Goal: Task Accomplishment & Management: Use online tool/utility

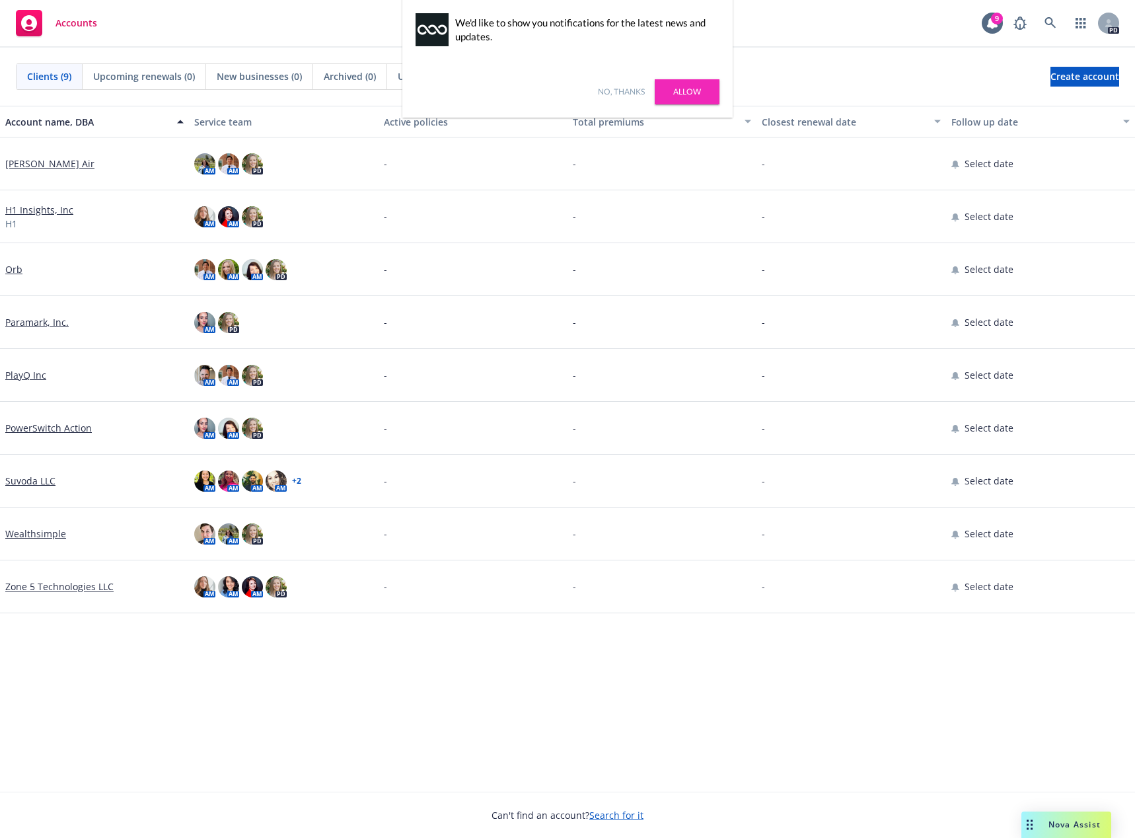
click at [665, 85] on link "Allow" at bounding box center [687, 91] width 65 height 25
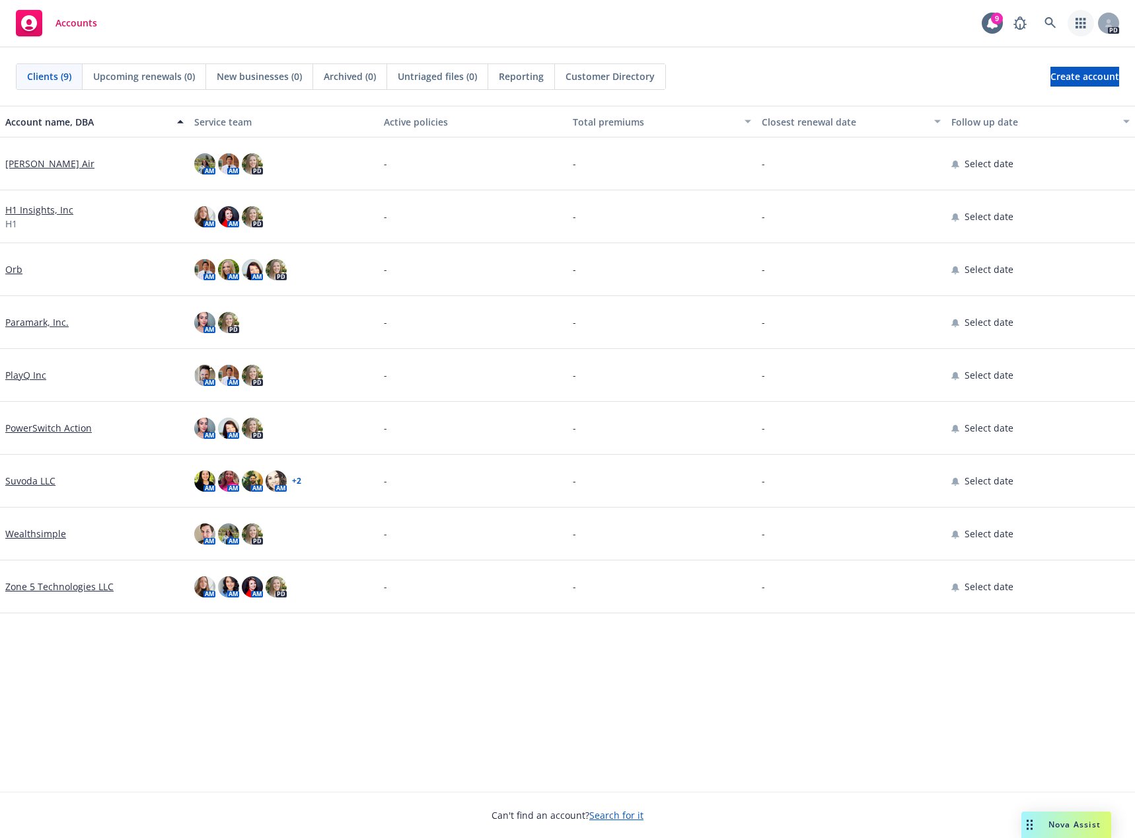
click at [1083, 21] on icon "button" at bounding box center [1081, 23] width 11 height 11
click at [1106, 19] on icon at bounding box center [1109, 23] width 8 height 8
click at [708, 46] on div "Accounts 9 PD" at bounding box center [567, 24] width 1135 height 48
click at [57, 26] on span "Accounts" at bounding box center [77, 23] width 42 height 11
click at [803, 19] on div "Accounts 9 PD" at bounding box center [567, 24] width 1135 height 48
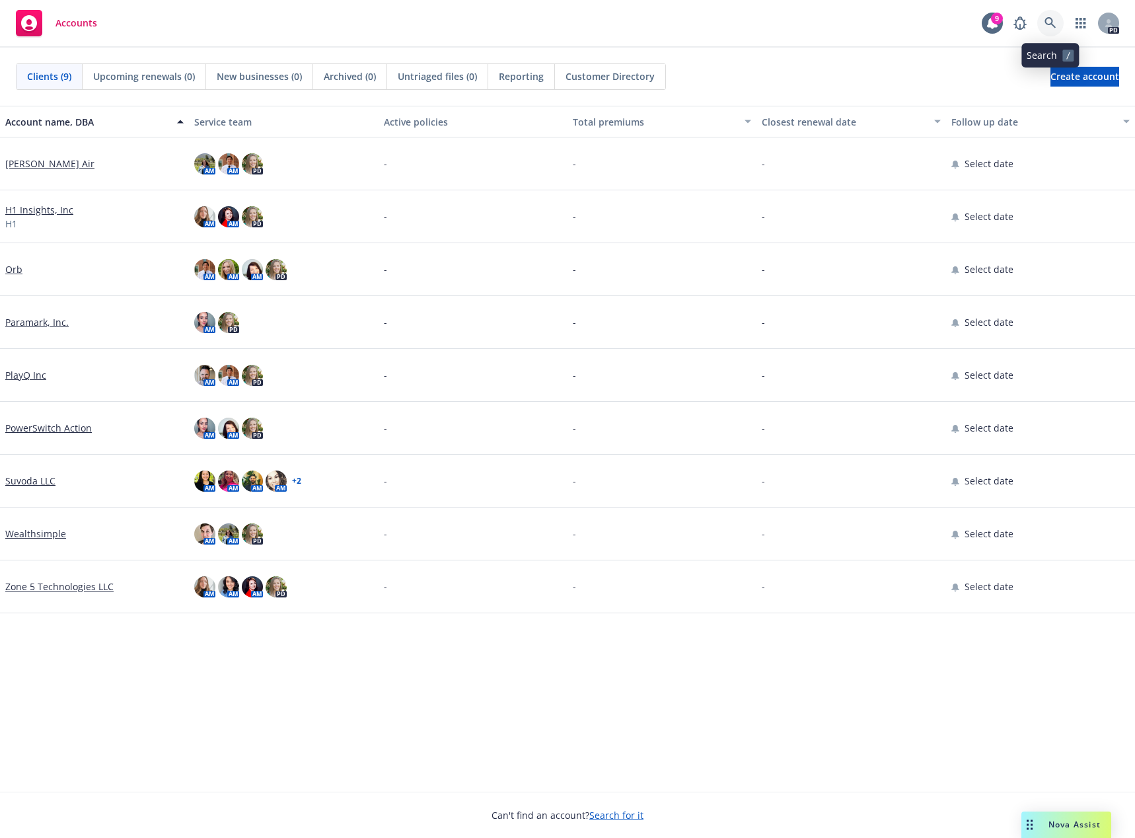
click at [1051, 24] on icon at bounding box center [1051, 23] width 12 height 12
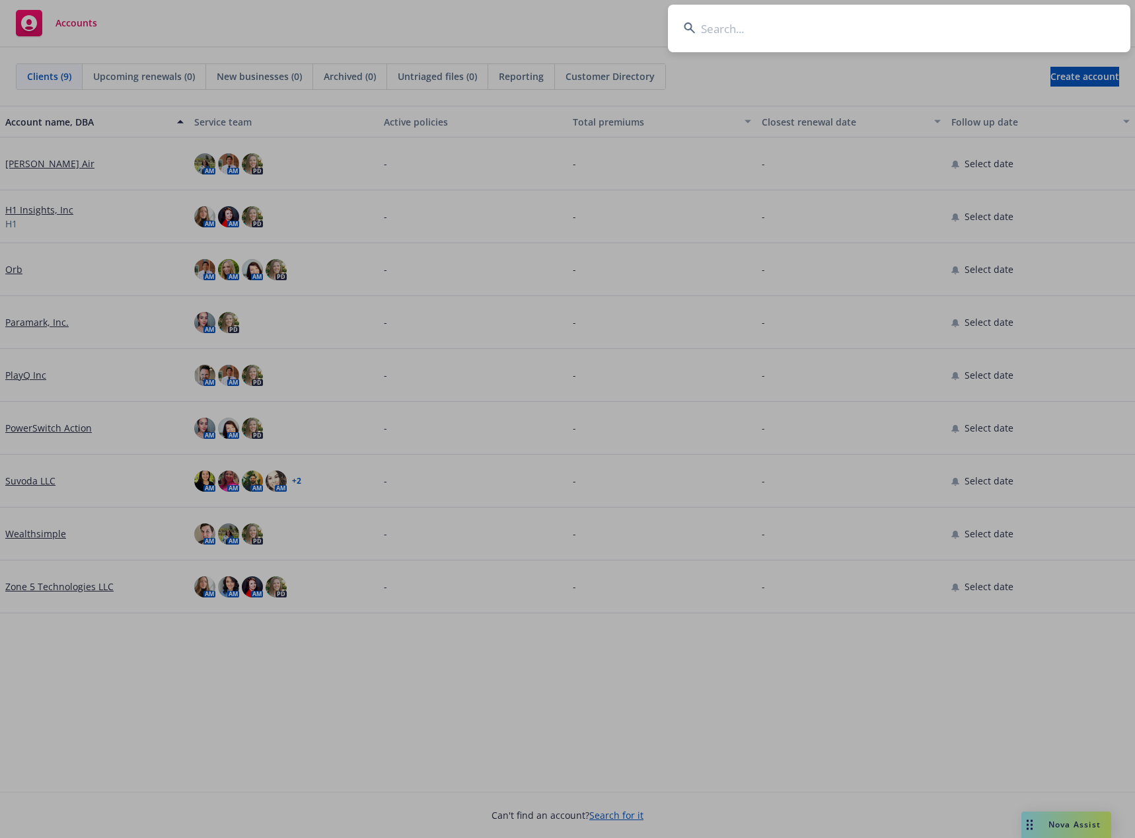
click at [901, 32] on input at bounding box center [899, 29] width 463 height 48
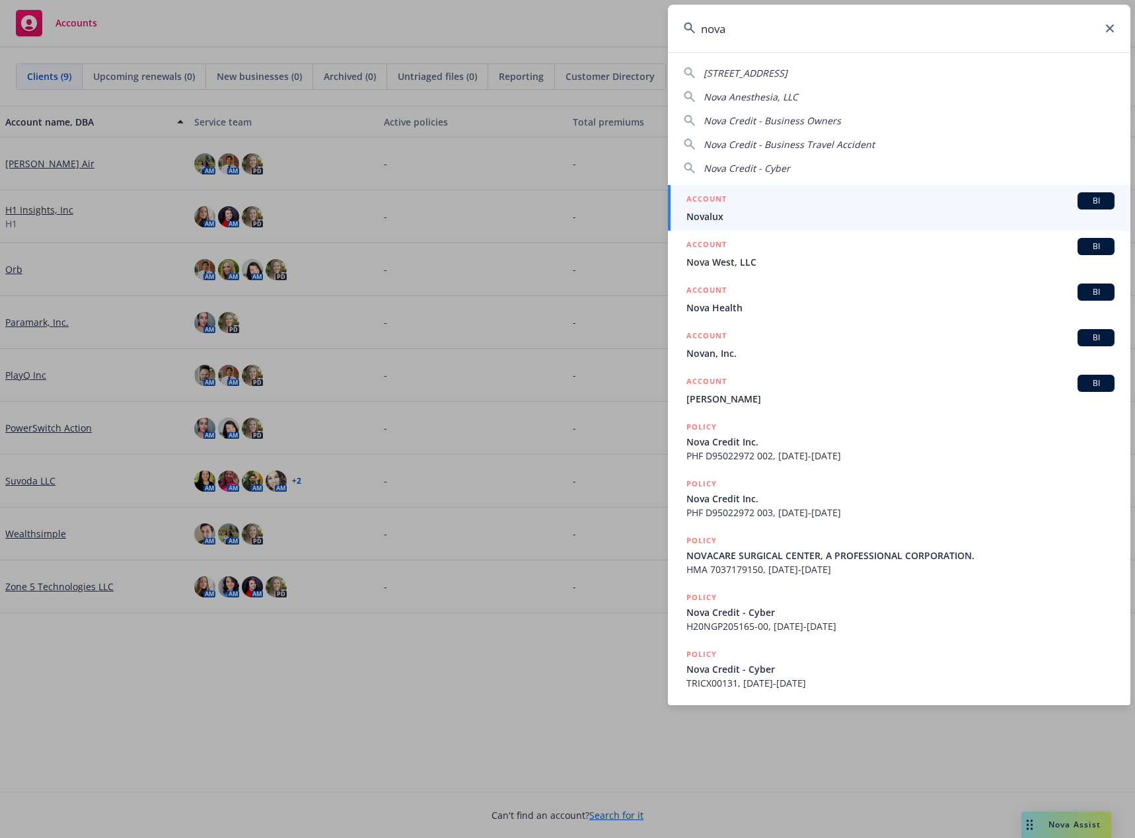
type input "nova"
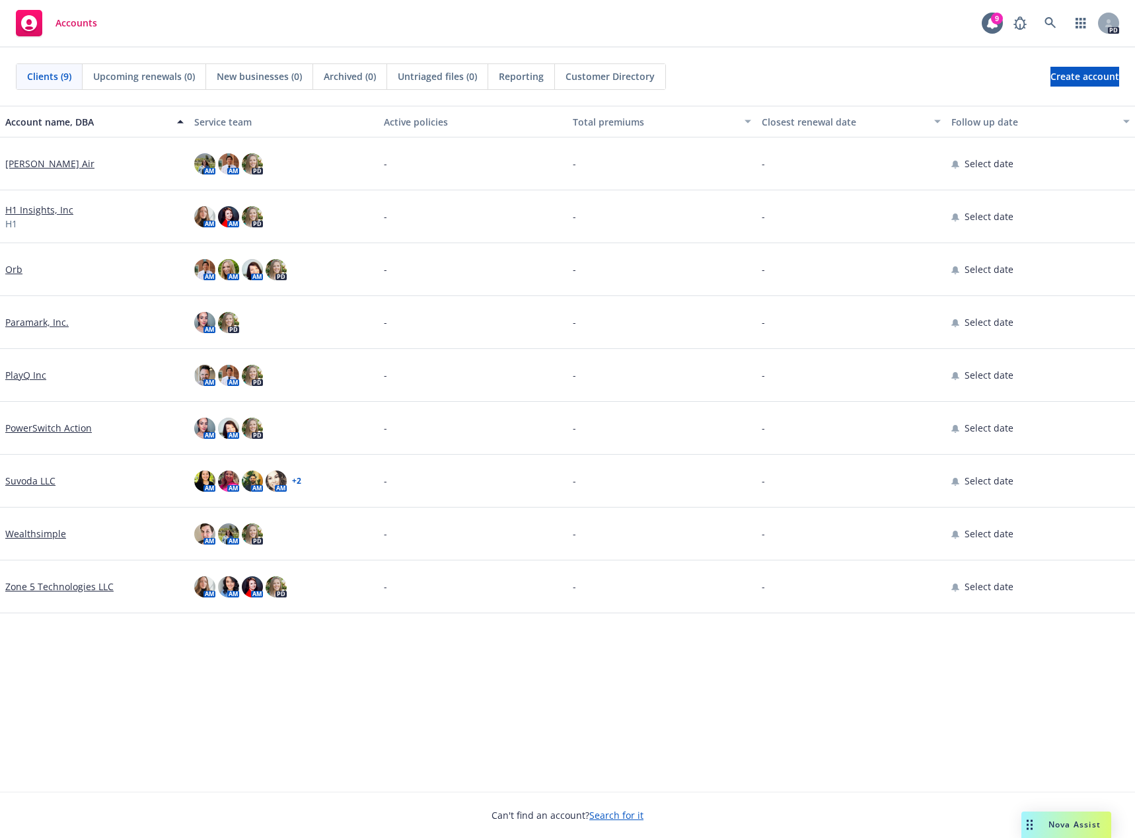
click at [29, 18] on icon at bounding box center [29, 23] width 16 height 16
click at [996, 24] on icon at bounding box center [992, 23] width 11 height 12
click at [998, 26] on icon at bounding box center [992, 23] width 11 height 12
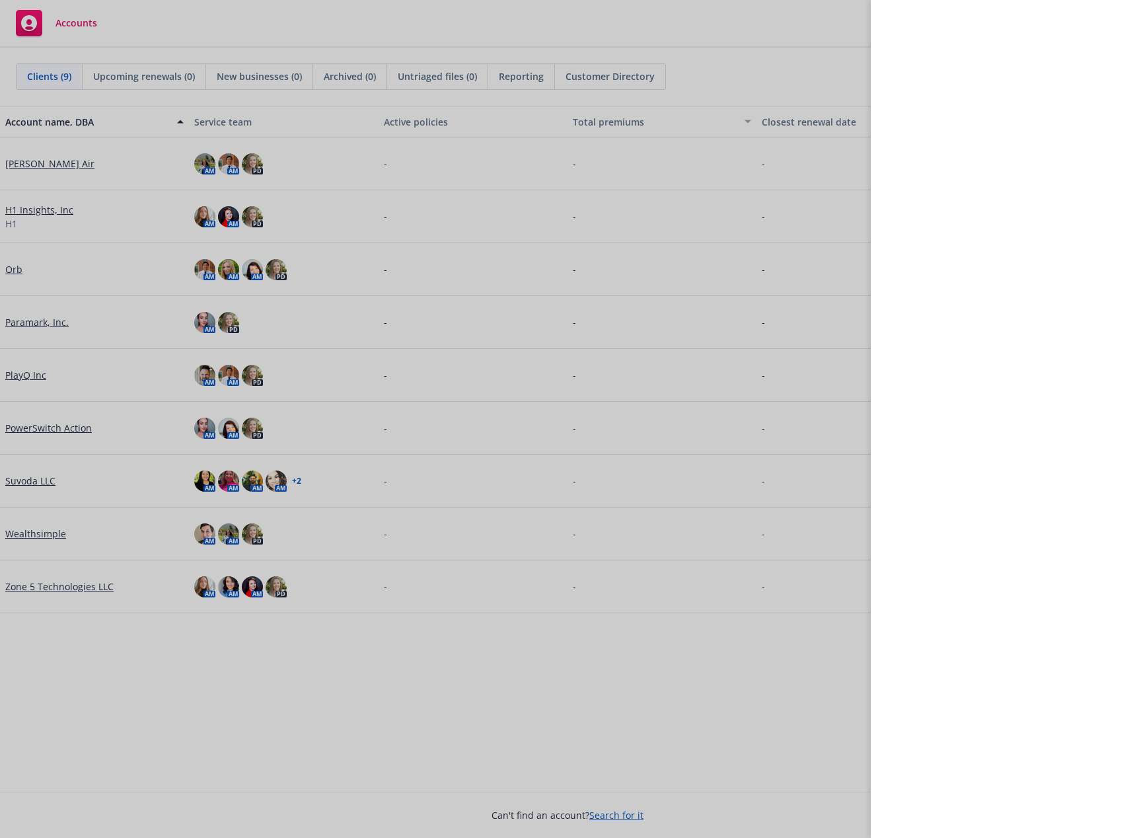
click at [49, 530] on div at bounding box center [567, 419] width 1135 height 838
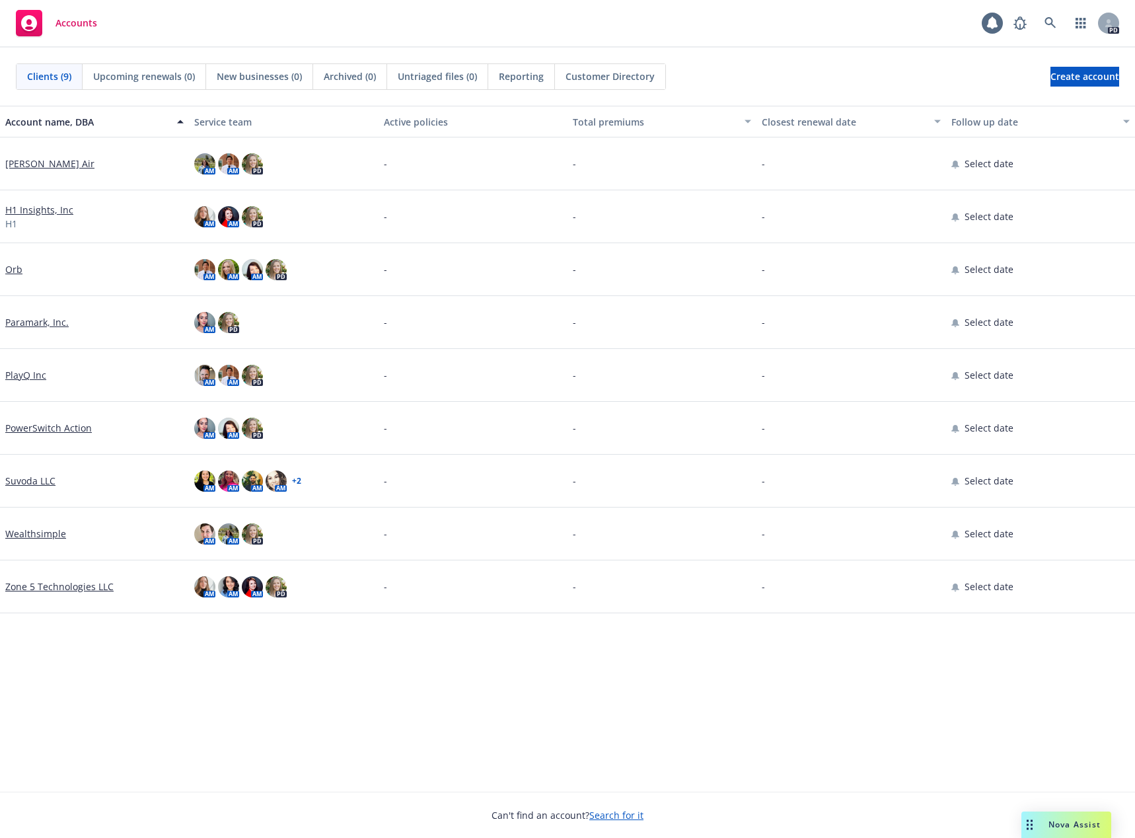
click at [49, 530] on body "Accounts 9 PD Clients (9) Upcoming renewals (0) New businesses (0) Archived (0)…" at bounding box center [567, 419] width 1135 height 838
click at [43, 534] on link "Wealthsimple" at bounding box center [35, 534] width 61 height 14
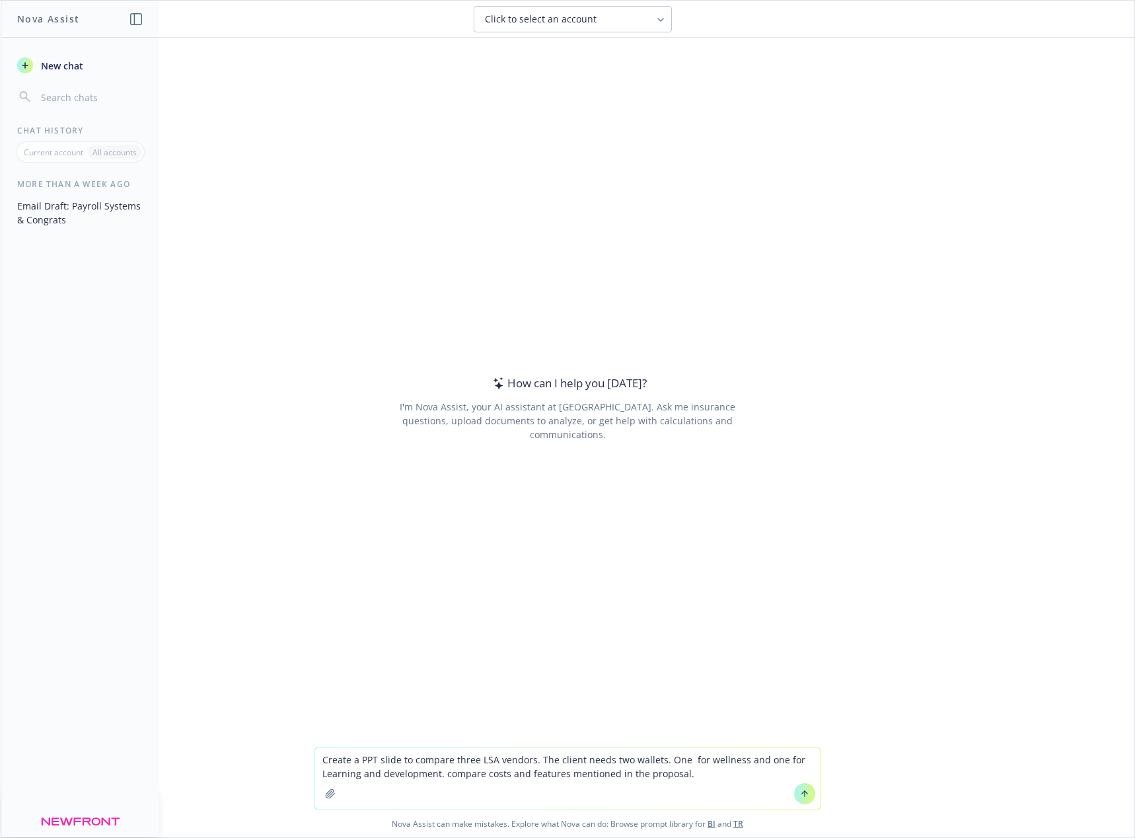
type textarea "Create a PPT slide to compare three LSA vendors. The client needs two wallets. …"
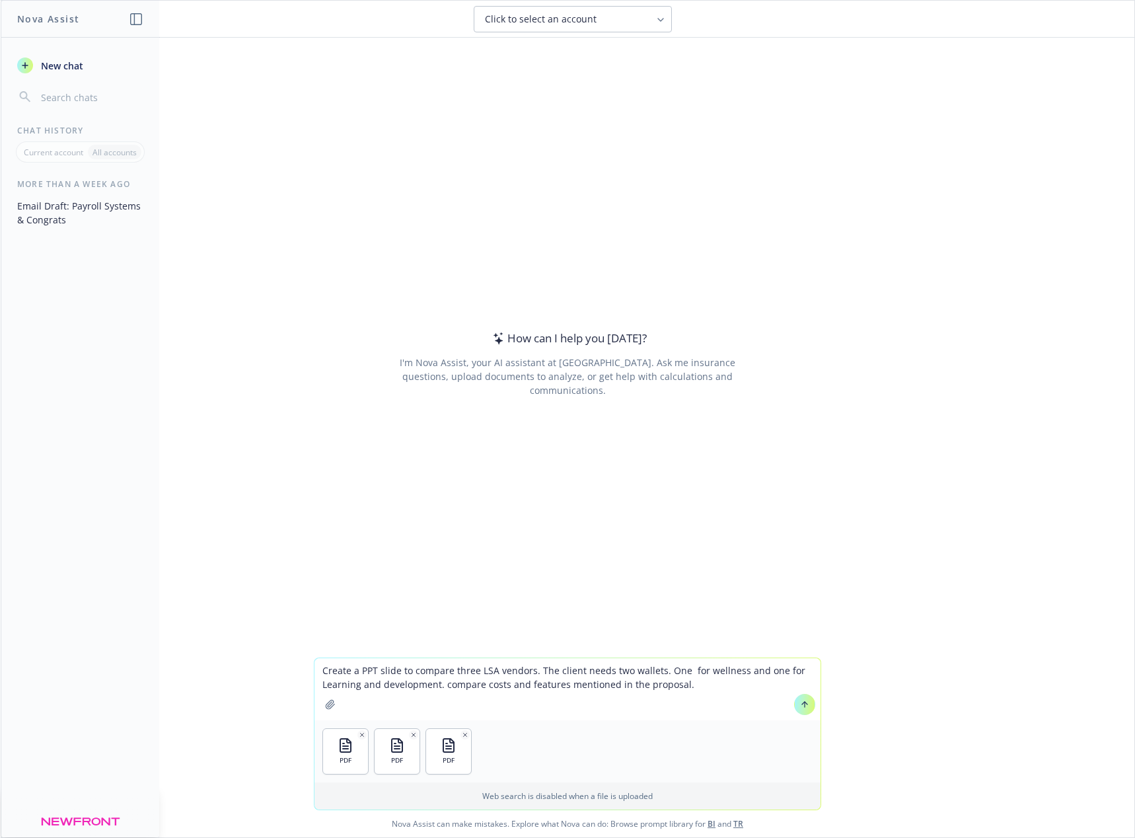
click at [801, 708] on icon at bounding box center [804, 704] width 9 height 9
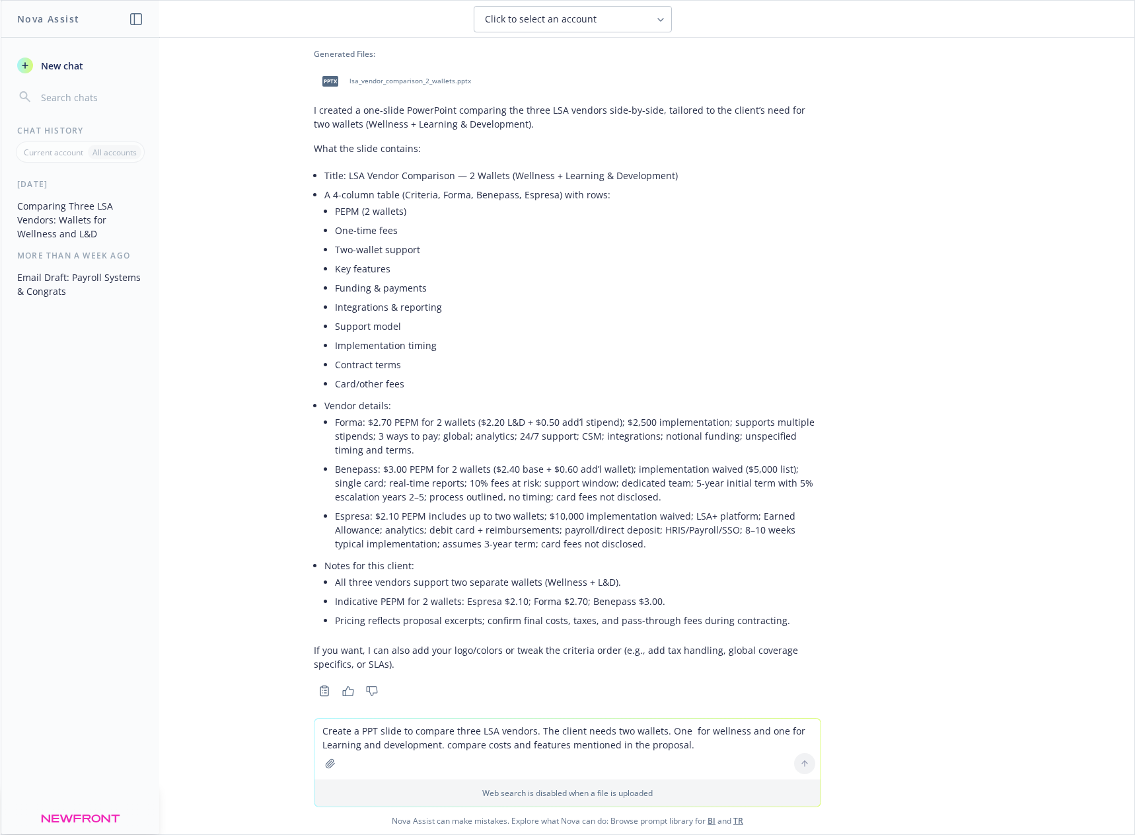
scroll to position [13, 0]
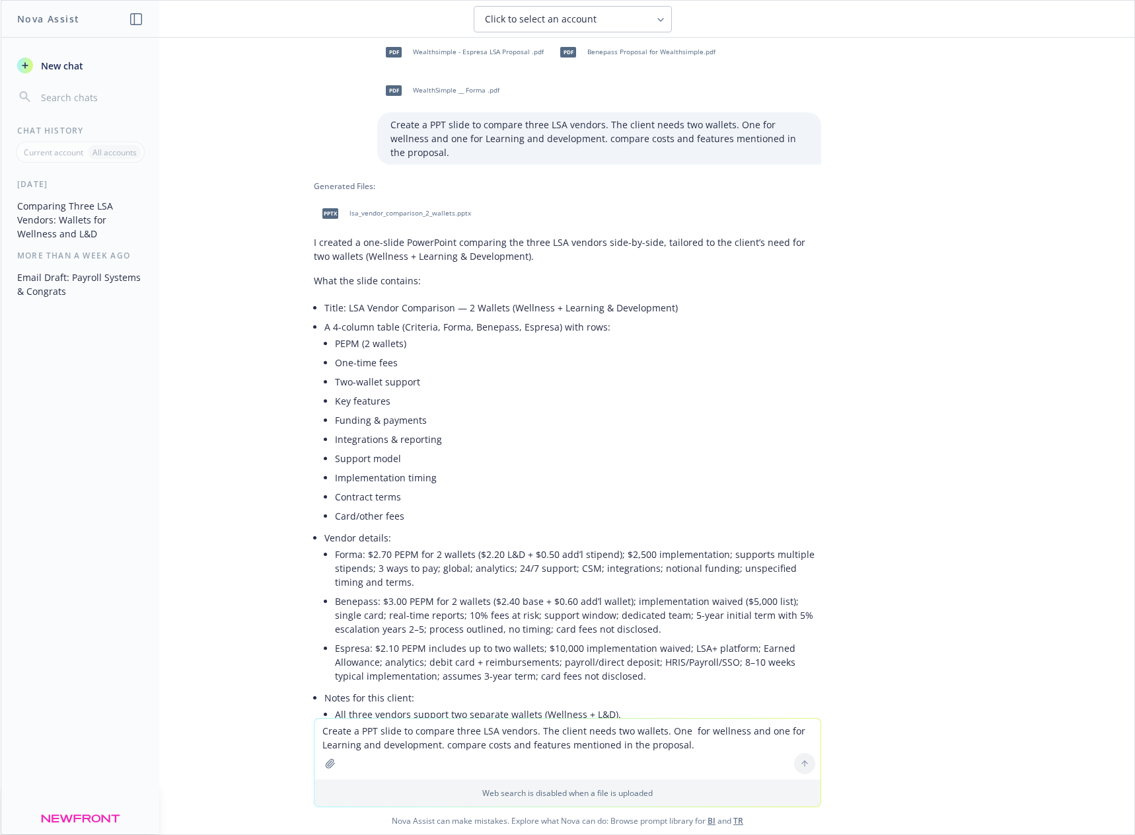
click at [328, 208] on span "pptx" at bounding box center [330, 213] width 16 height 10
